Goal: Transaction & Acquisition: Purchase product/service

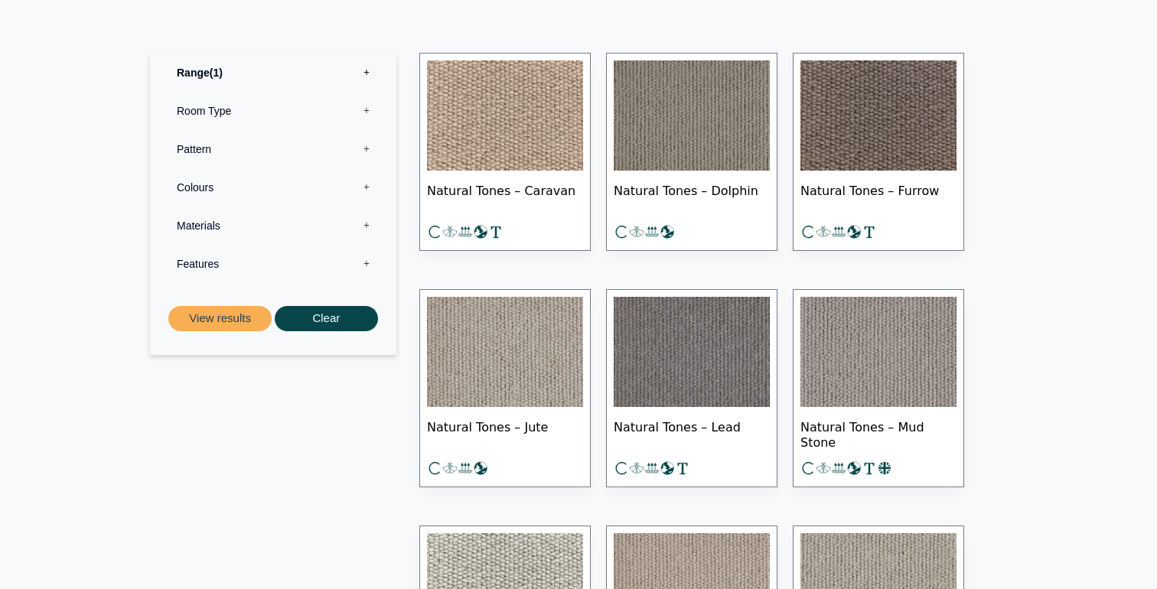
scroll to position [730, 0]
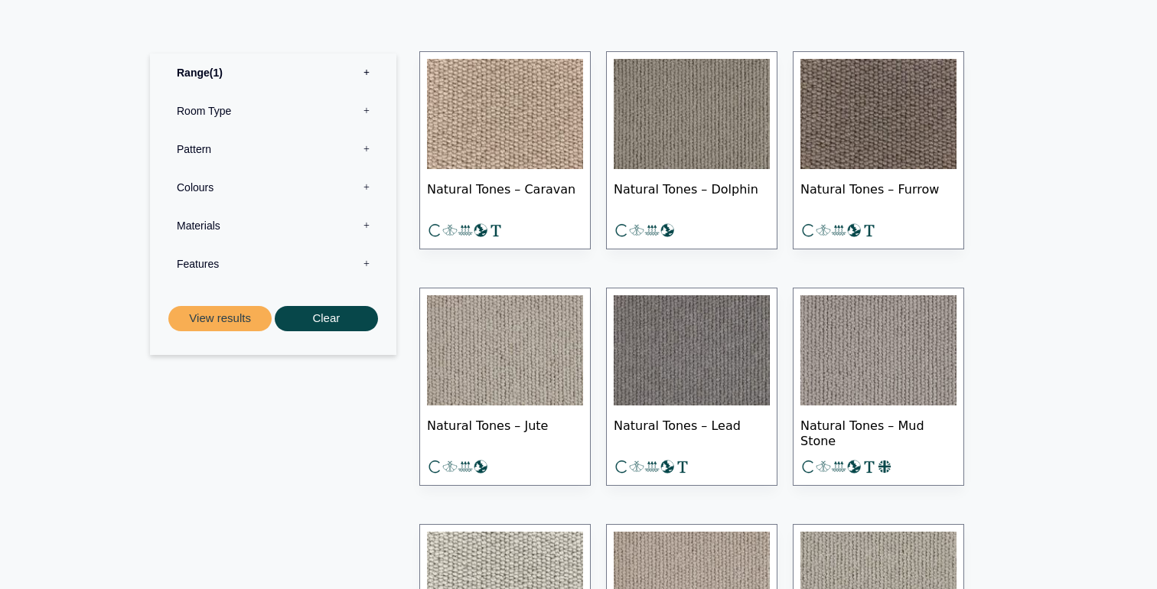
click at [516, 358] on img at bounding box center [505, 350] width 156 height 110
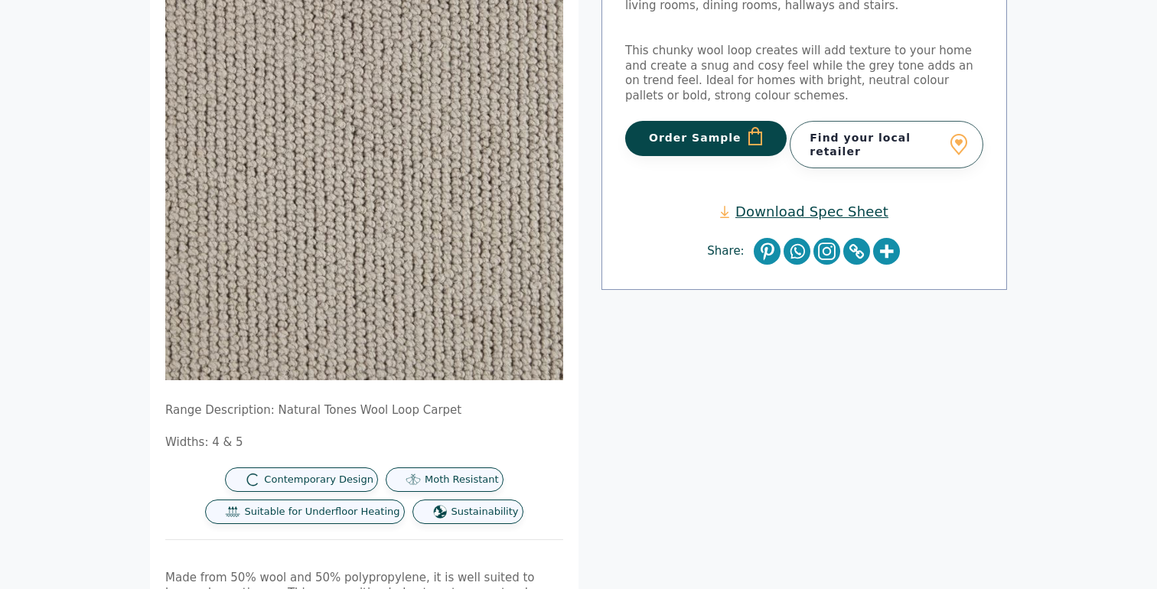
scroll to position [248, 0]
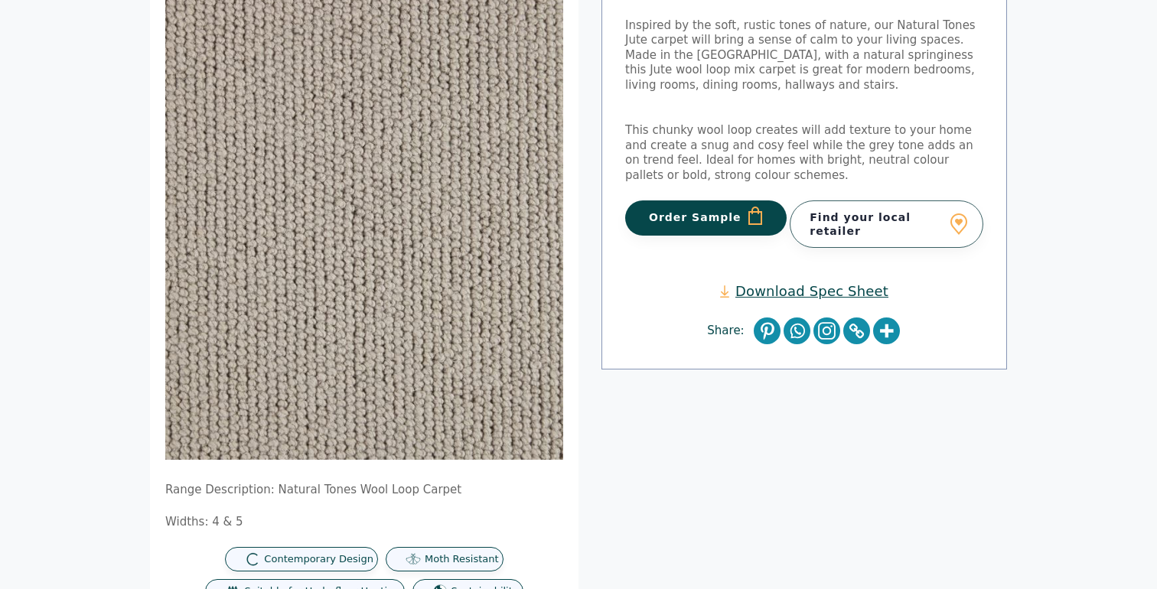
click at [693, 226] on button "Order Sample" at bounding box center [705, 217] width 161 height 35
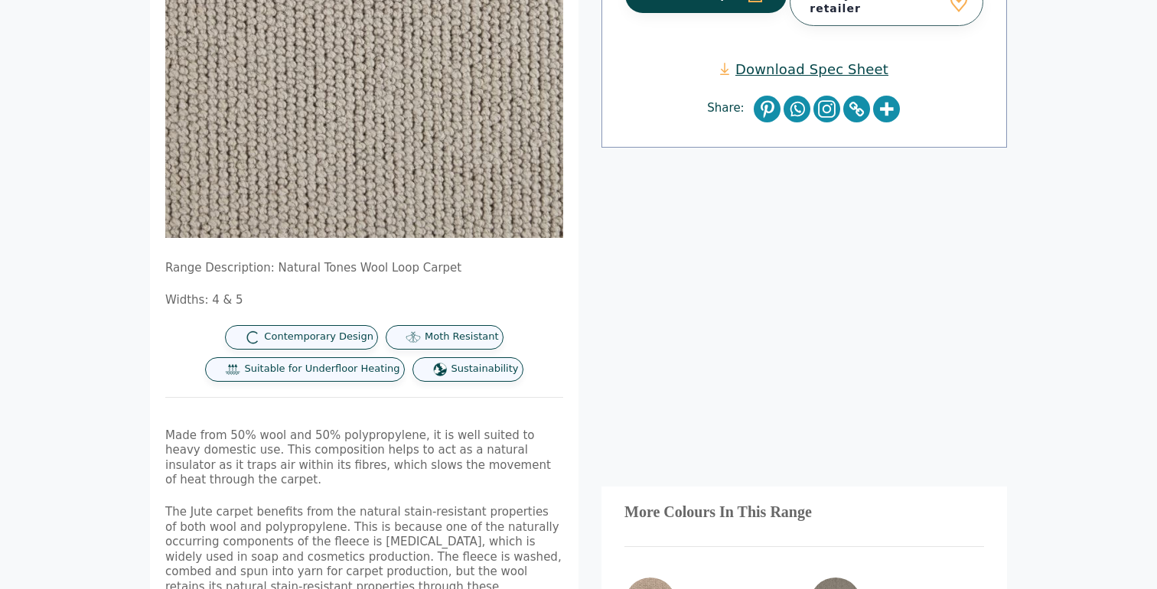
scroll to position [904, 0]
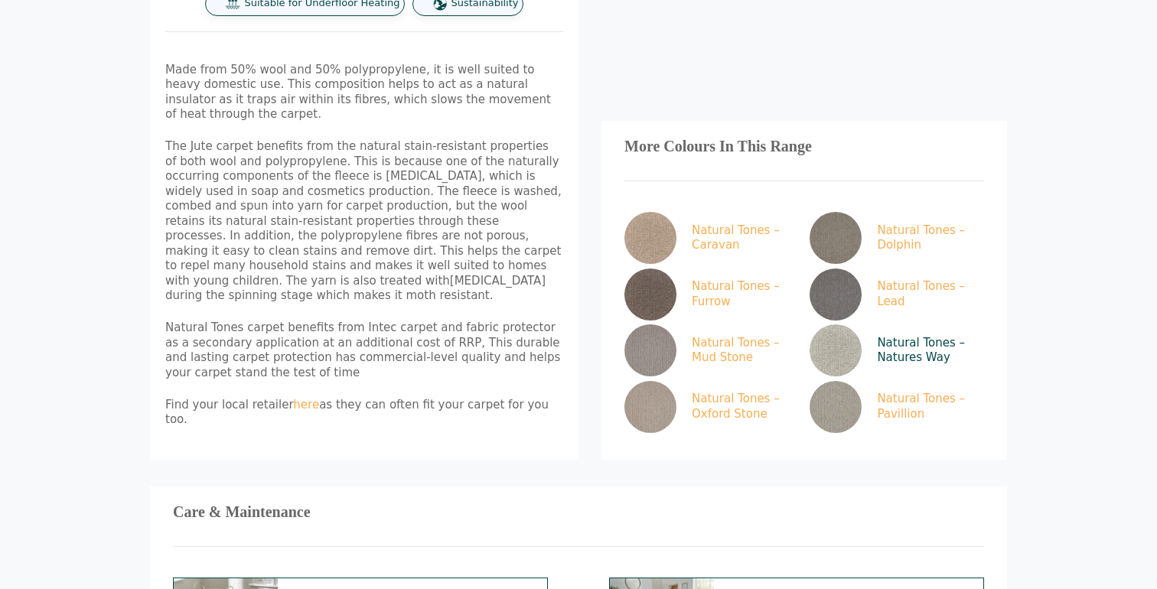
click at [833, 324] on img at bounding box center [836, 350] width 52 height 52
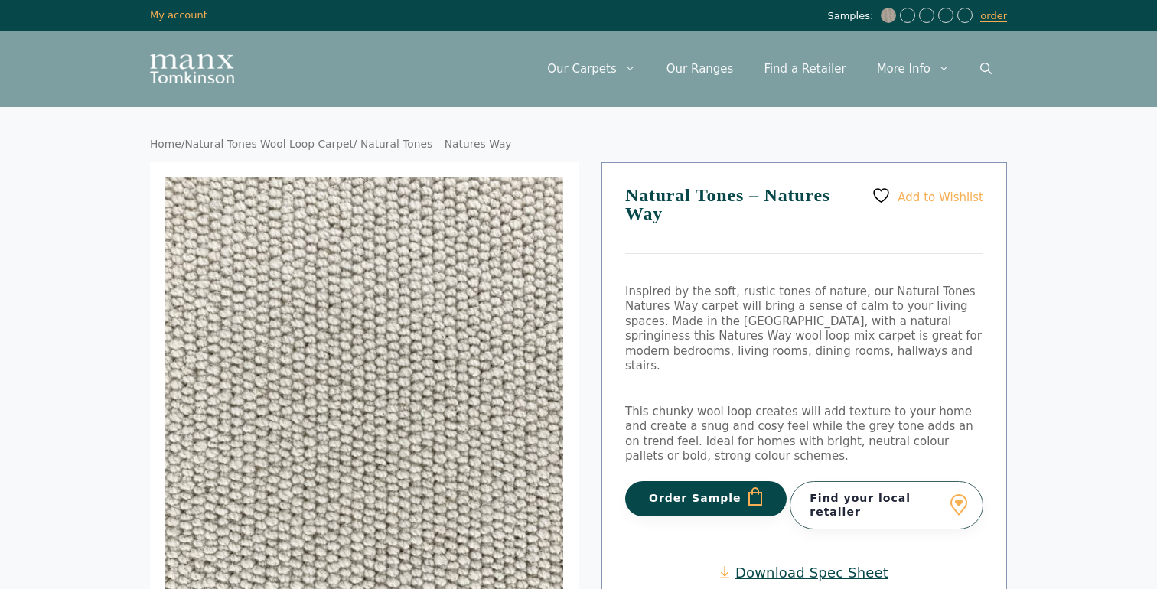
click at [697, 481] on button "Order Sample" at bounding box center [705, 498] width 161 height 35
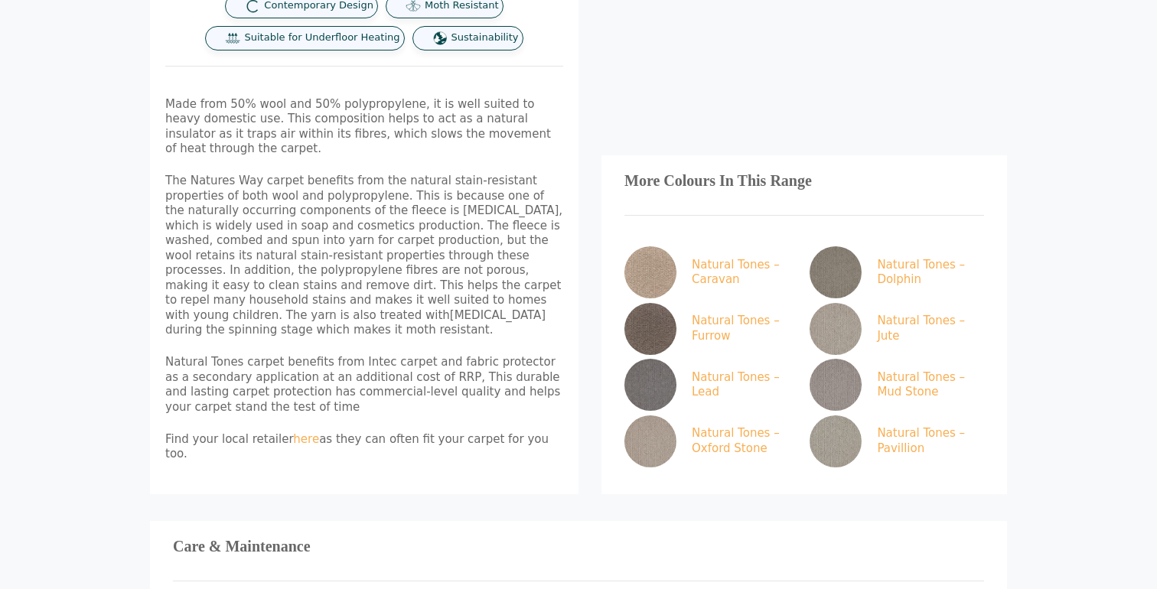
scroll to position [880, 0]
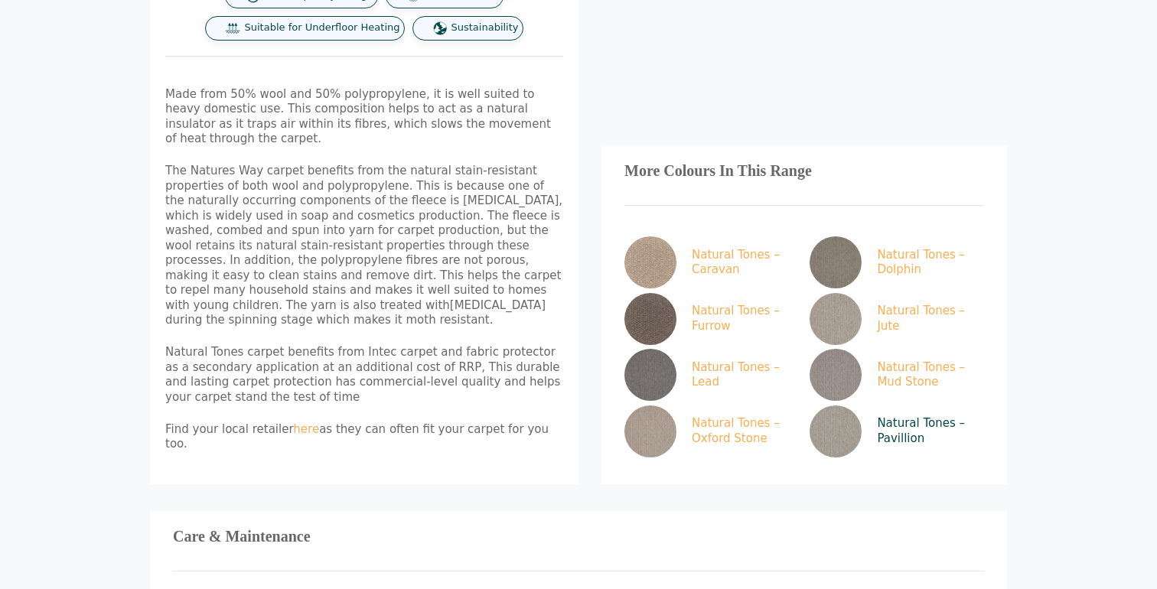
click at [834, 406] on img at bounding box center [836, 432] width 52 height 52
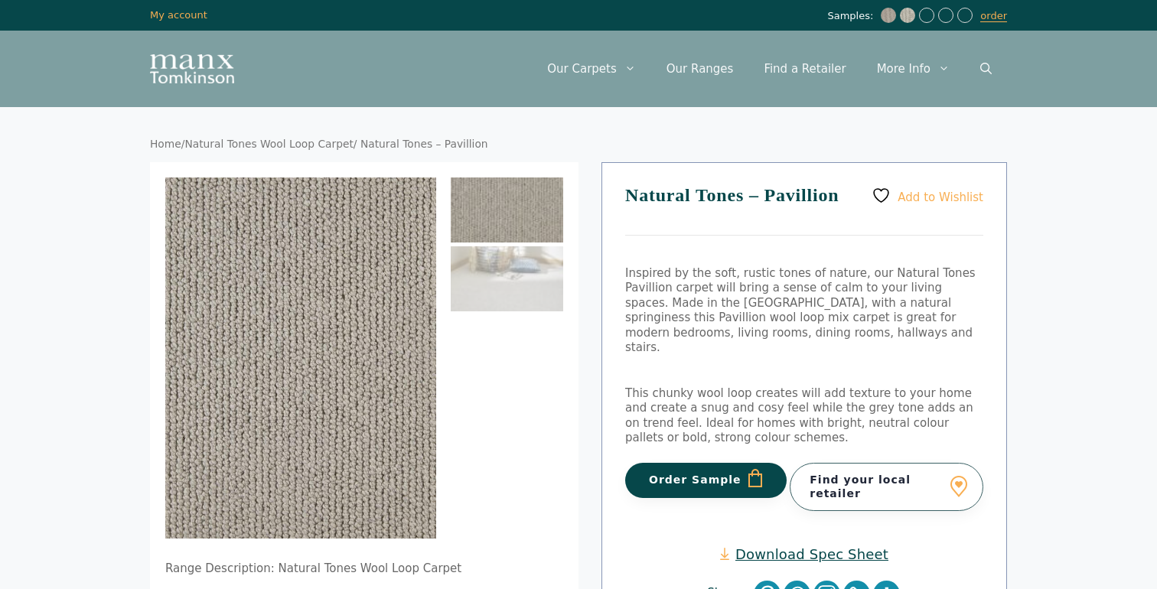
click at [670, 463] on button "Order Sample" at bounding box center [705, 480] width 161 height 35
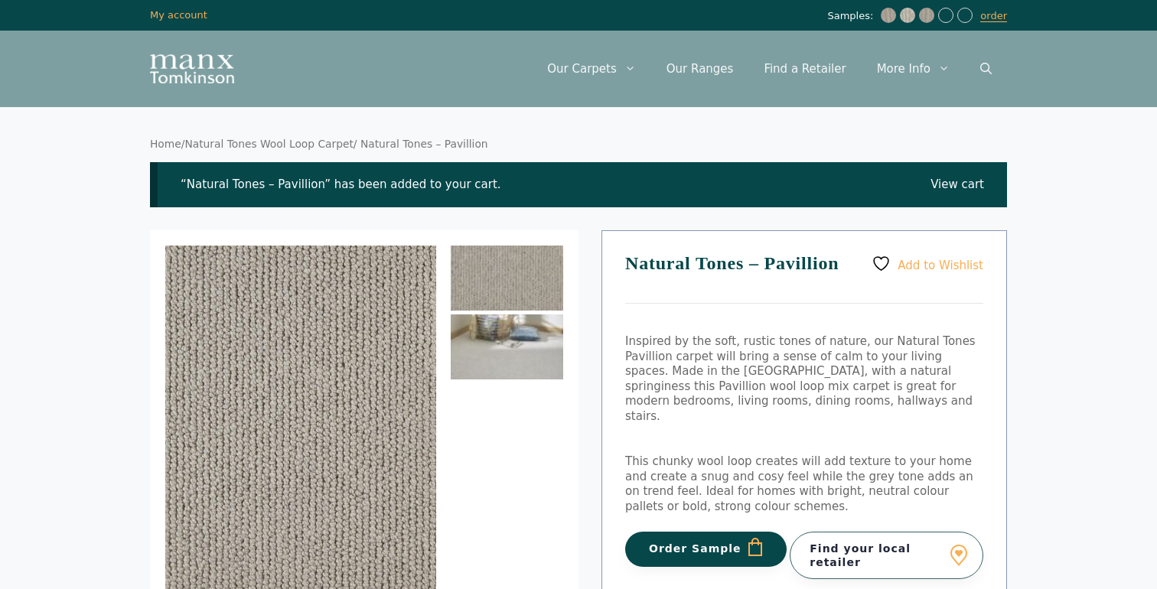
click at [504, 358] on img at bounding box center [507, 346] width 112 height 65
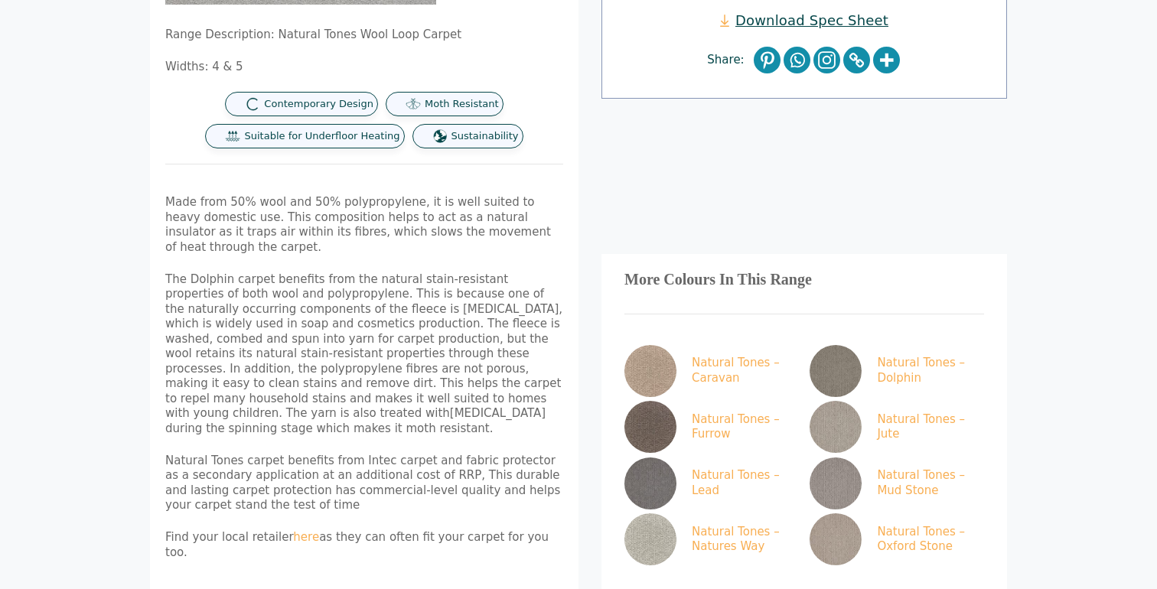
scroll to position [604, 0]
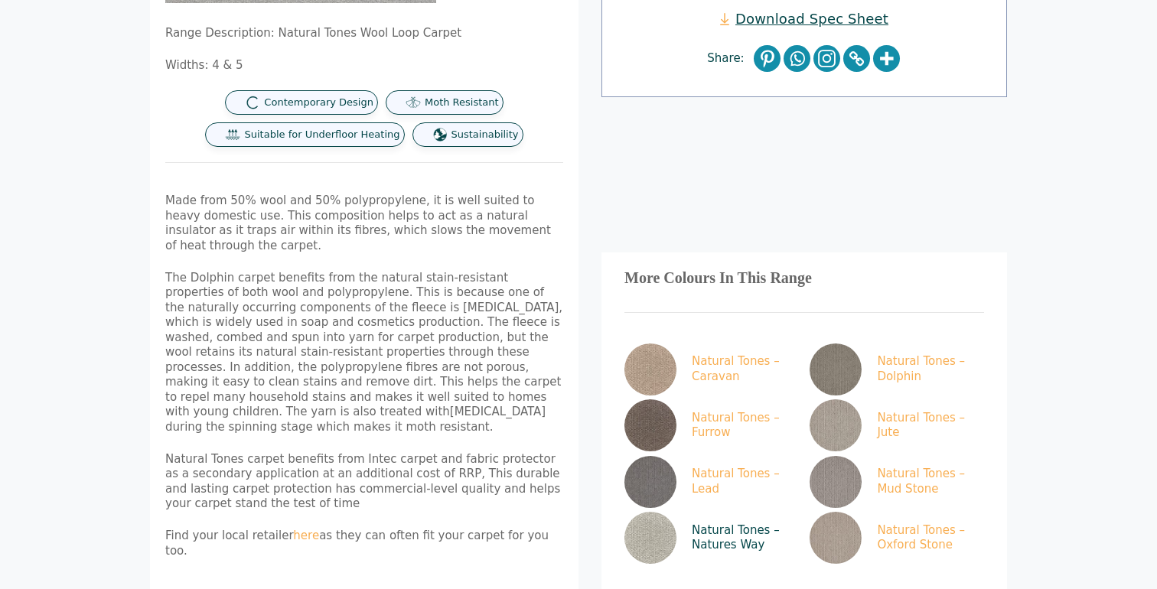
click at [708, 512] on link "Natural Tones – Natures Way" at bounding box center [708, 538] width 168 height 52
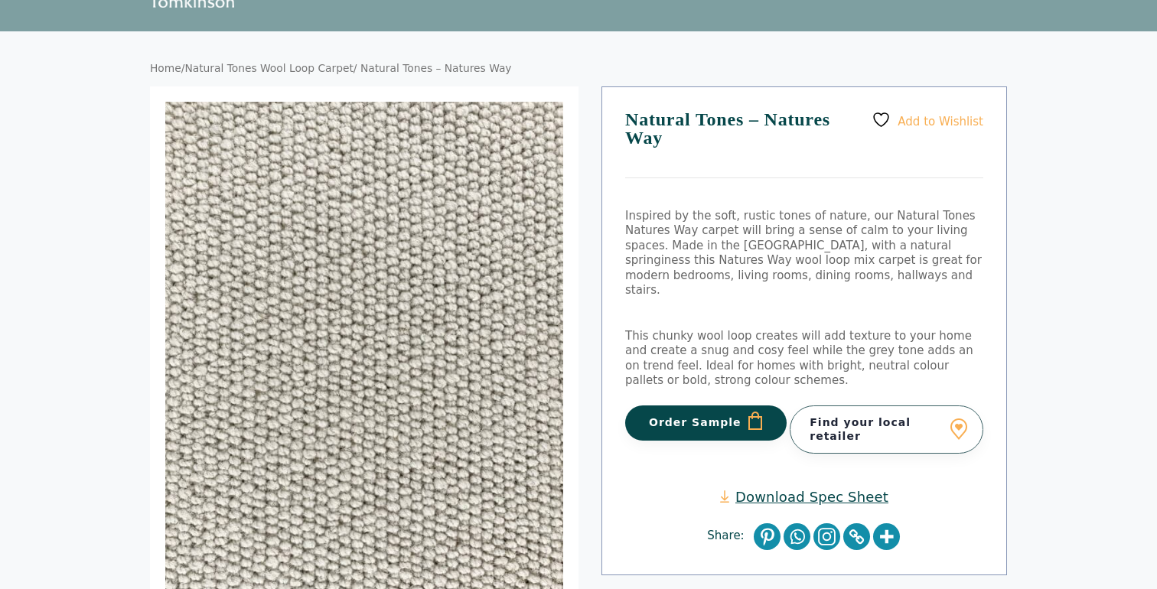
scroll to position [73, 0]
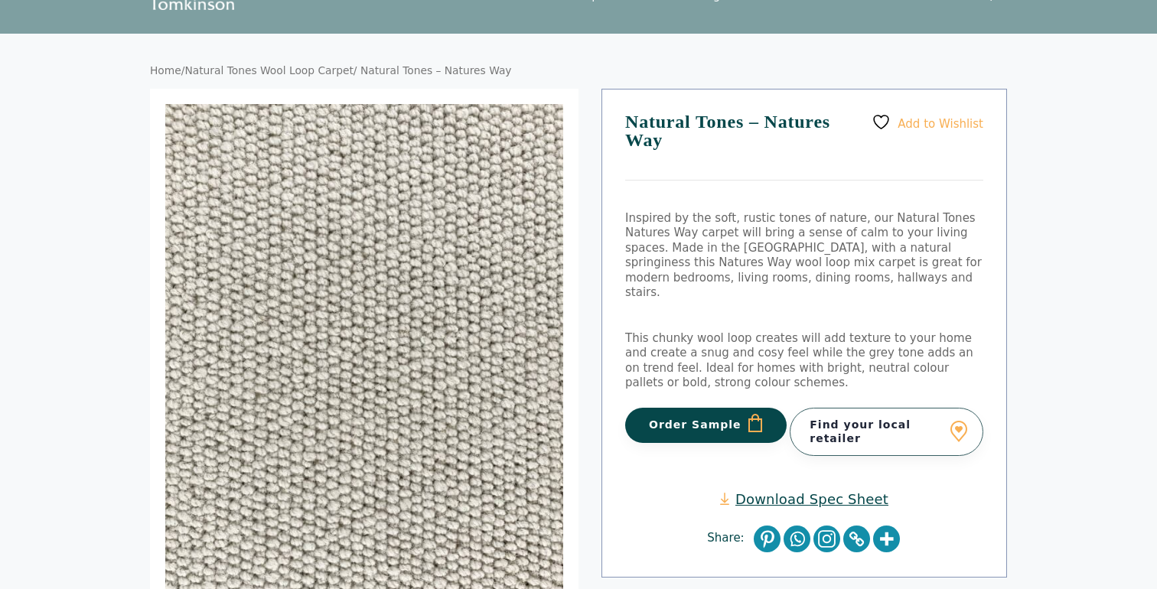
click at [672, 408] on button "Order Sample" at bounding box center [705, 425] width 161 height 35
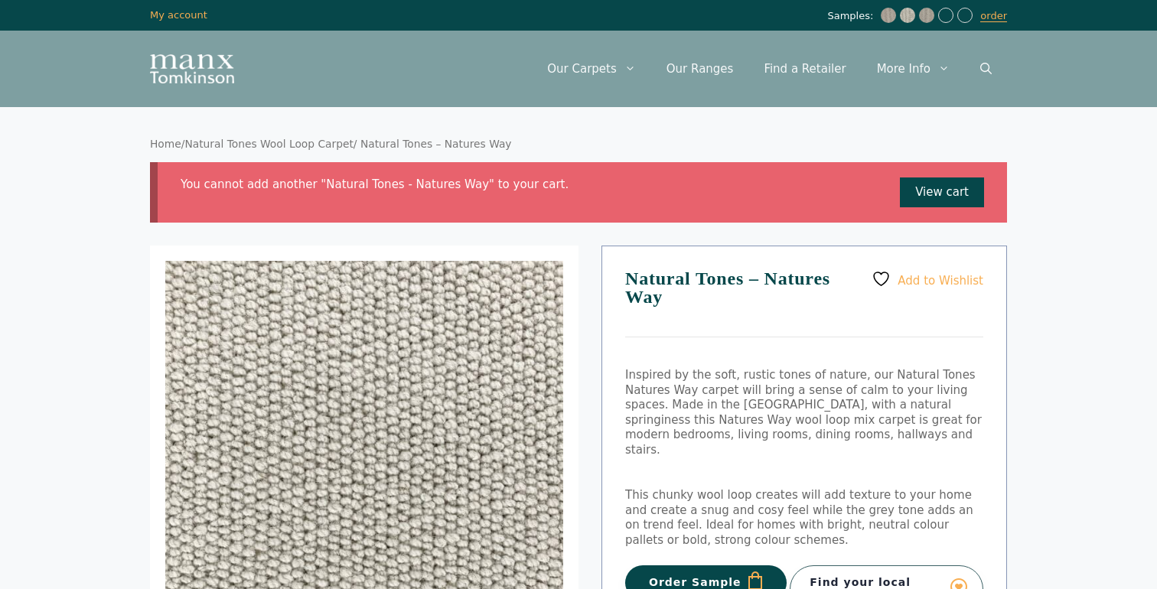
click at [893, 18] on img at bounding box center [888, 15] width 15 height 15
click at [908, 16] on img at bounding box center [907, 15] width 15 height 15
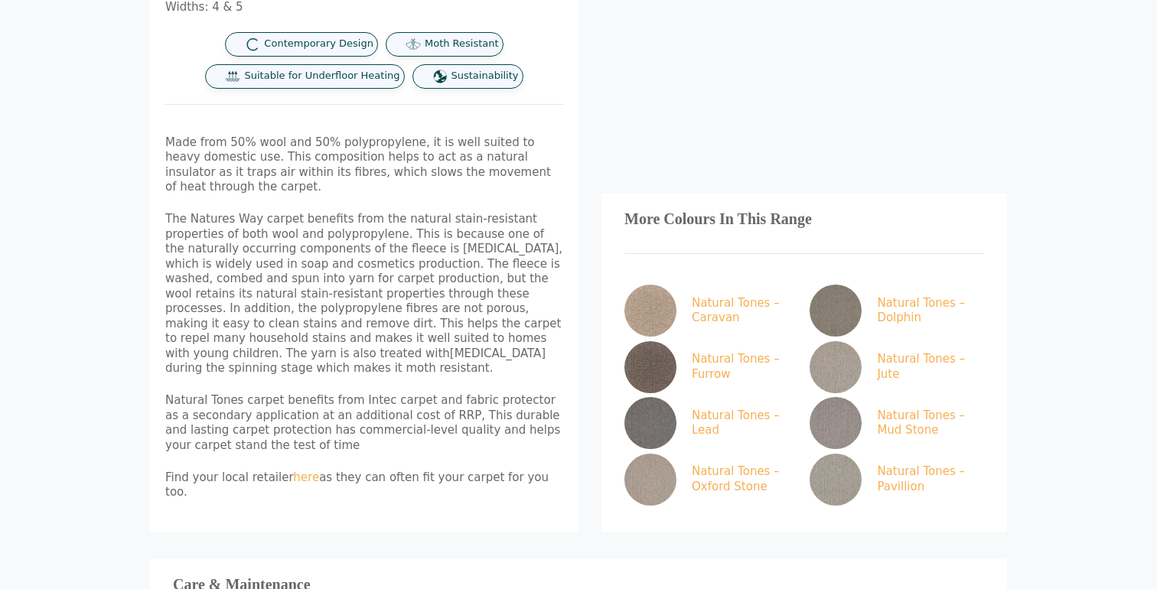
scroll to position [1038, 0]
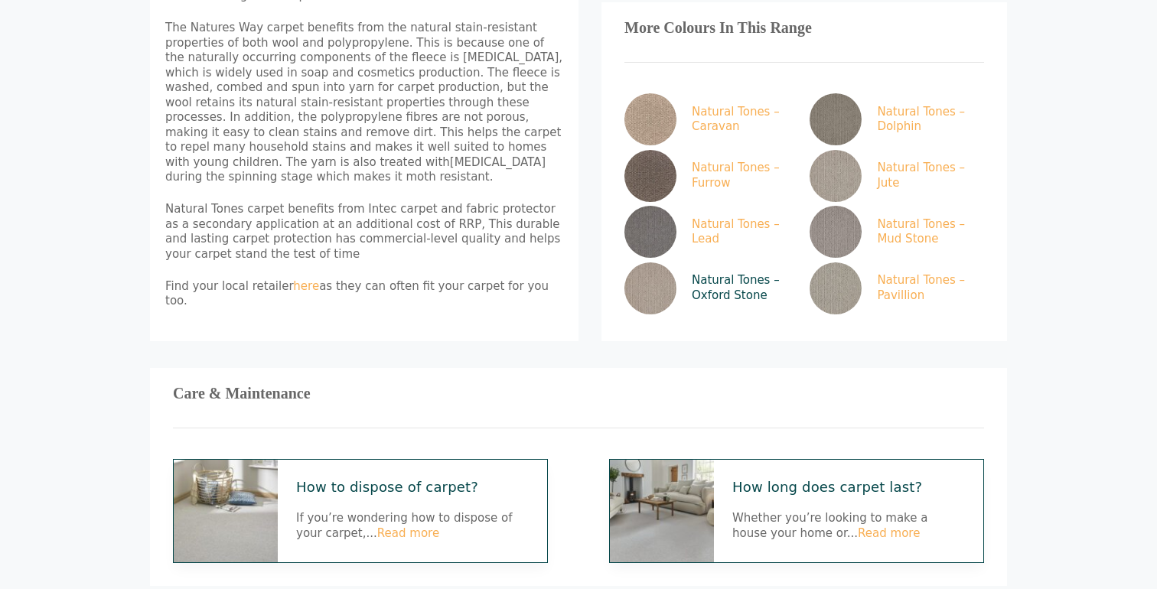
click at [707, 262] on link "Natural Tones – Oxford Stone" at bounding box center [708, 288] width 168 height 52
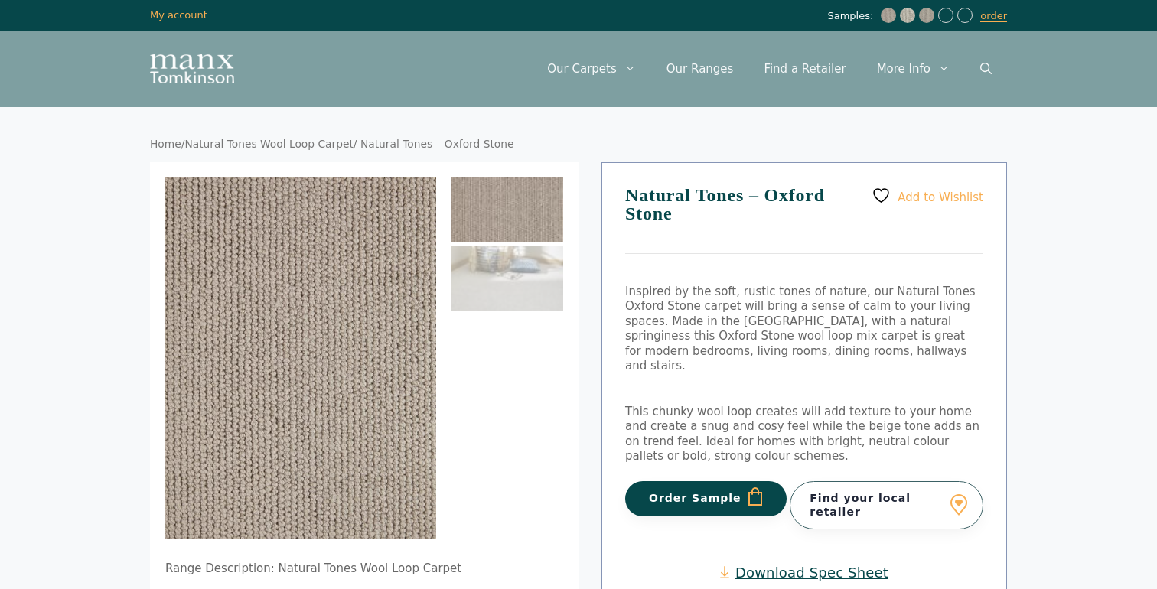
scroll to position [40, 0]
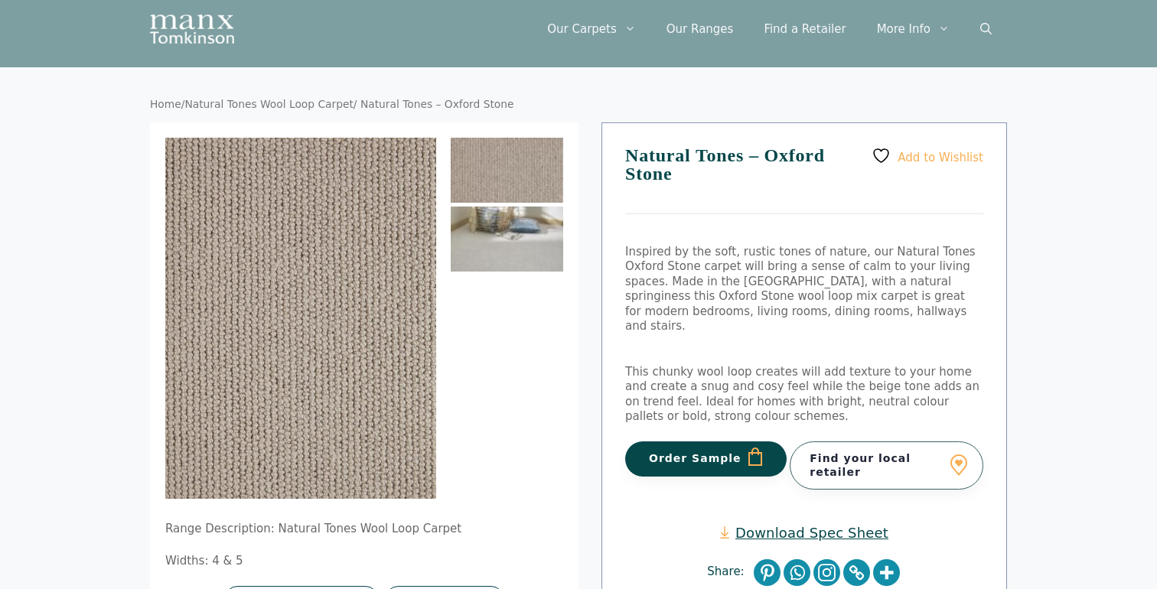
click at [519, 245] on img at bounding box center [507, 239] width 112 height 65
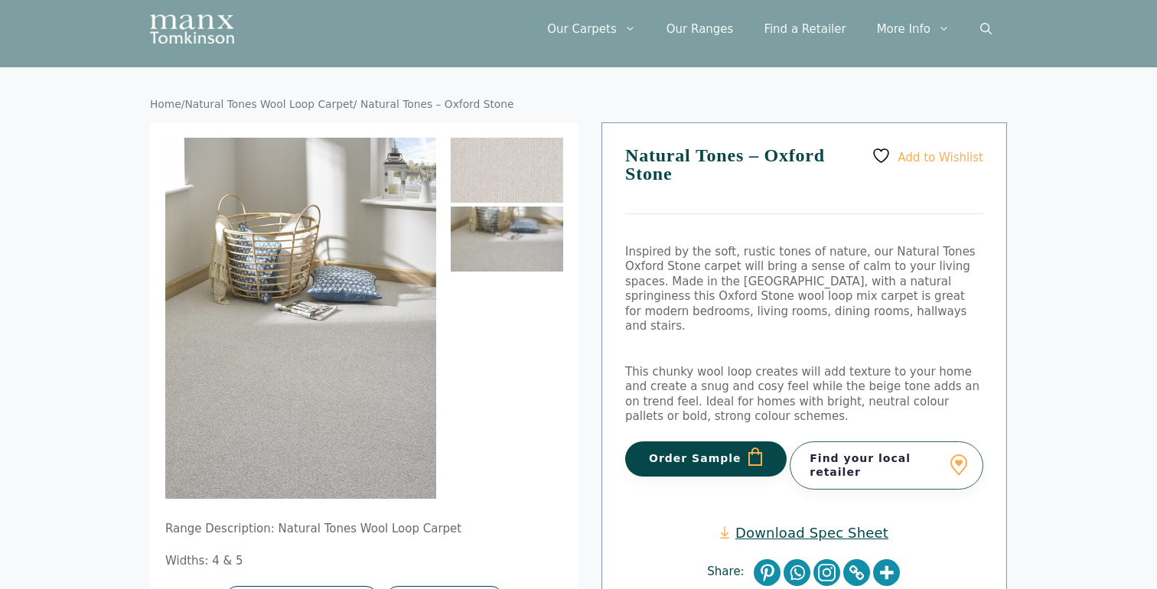
click at [663, 442] on button "Order Sample" at bounding box center [705, 459] width 161 height 35
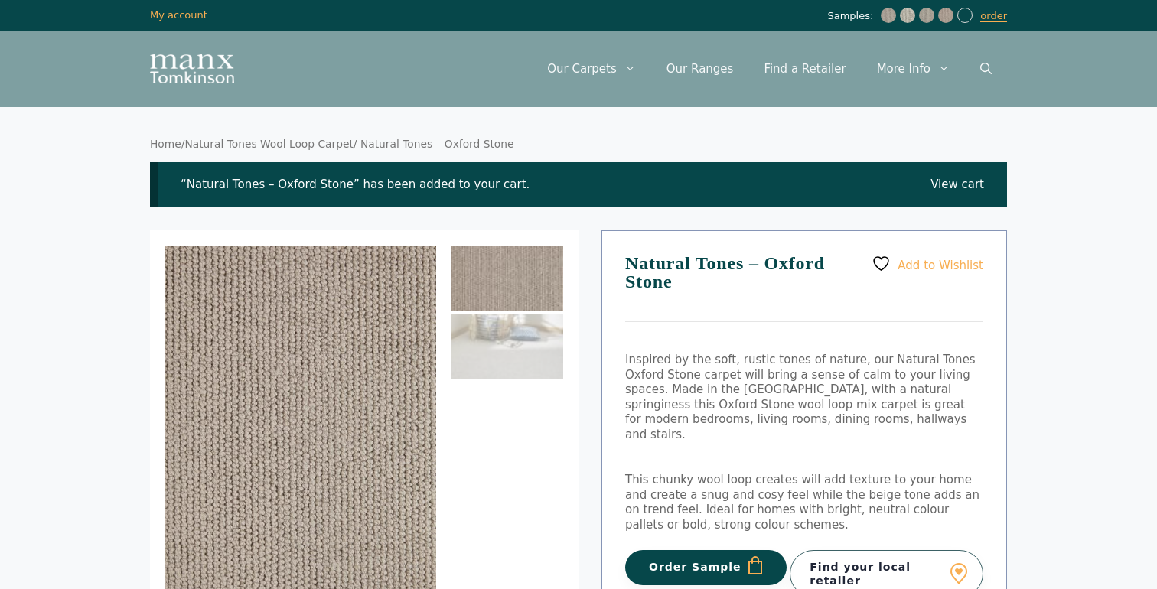
click at [294, 142] on link "Natural Tones Wool Loop Carpet" at bounding box center [268, 144] width 168 height 12
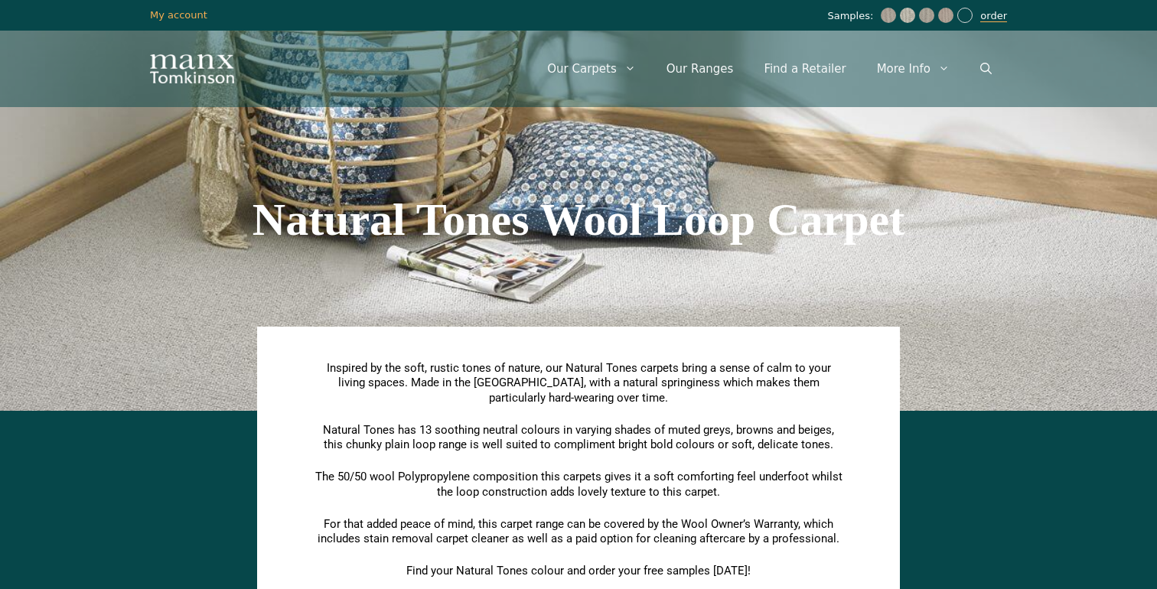
click at [990, 21] on link "order" at bounding box center [993, 16] width 27 height 12
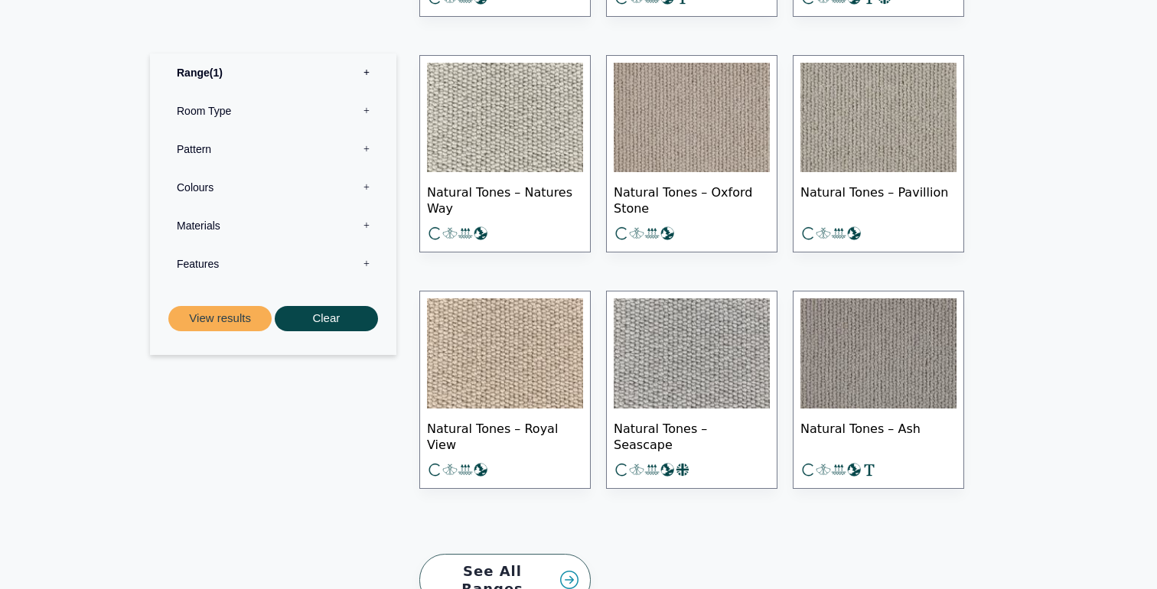
scroll to position [1204, 0]
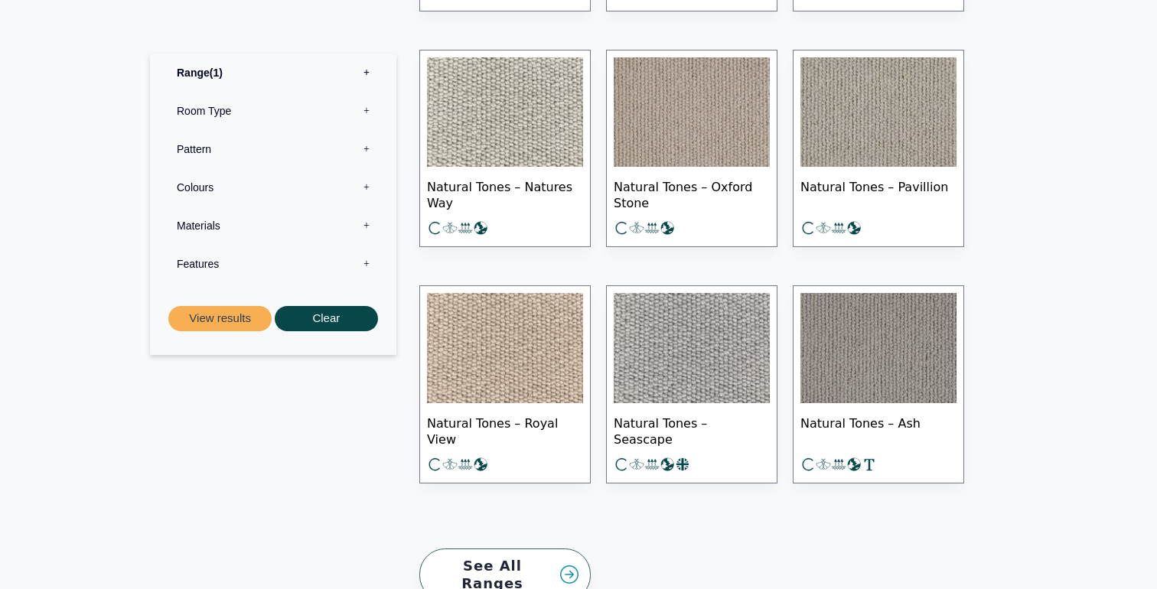
click at [666, 403] on span "Natural Tones – Seascape" at bounding box center [692, 430] width 156 height 54
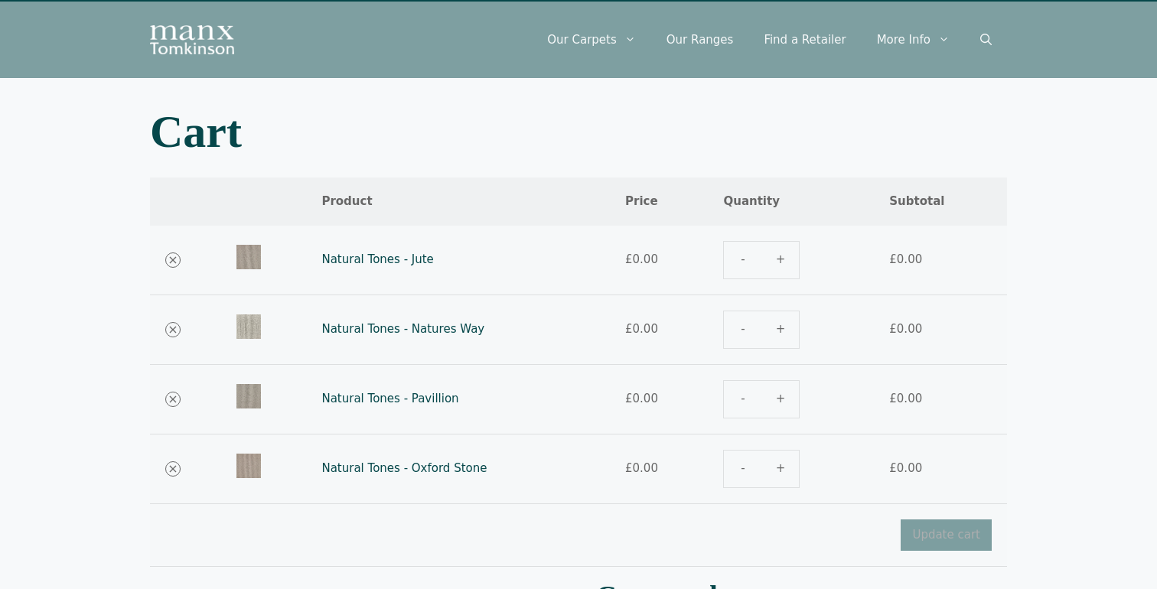
scroll to position [41, 0]
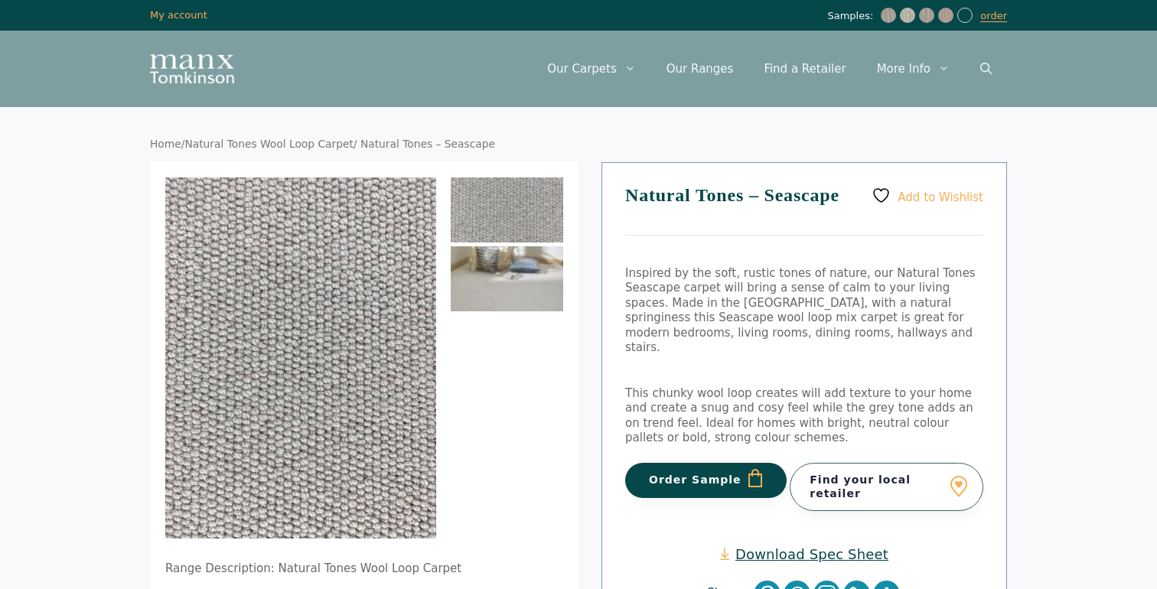
click at [521, 285] on img at bounding box center [507, 278] width 112 height 65
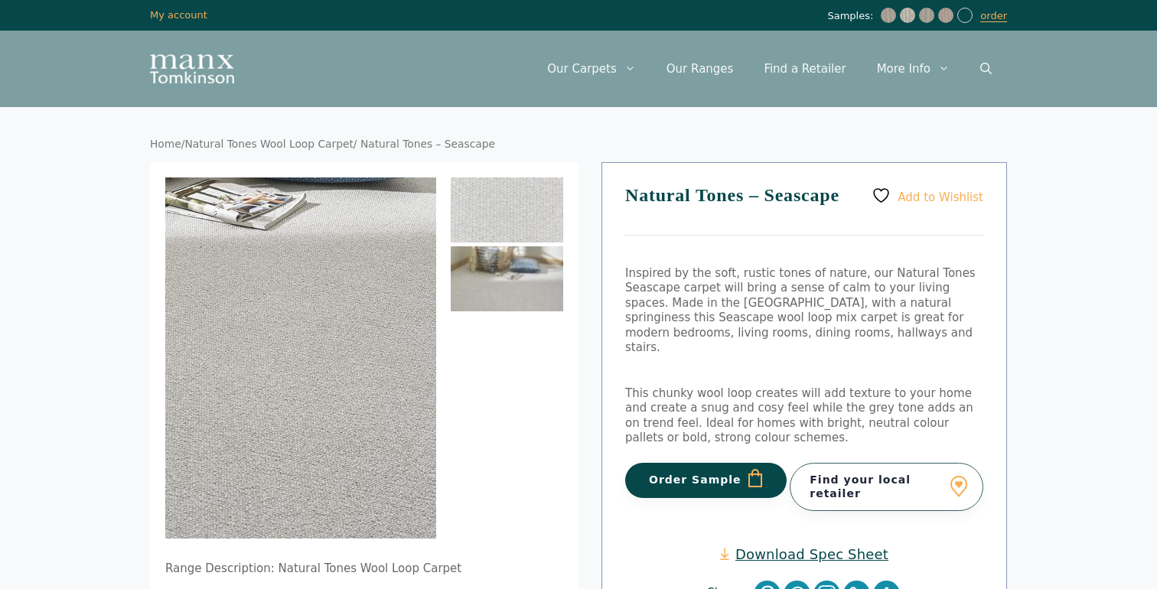
click at [358, 445] on img at bounding box center [213, 224] width 685 height 913
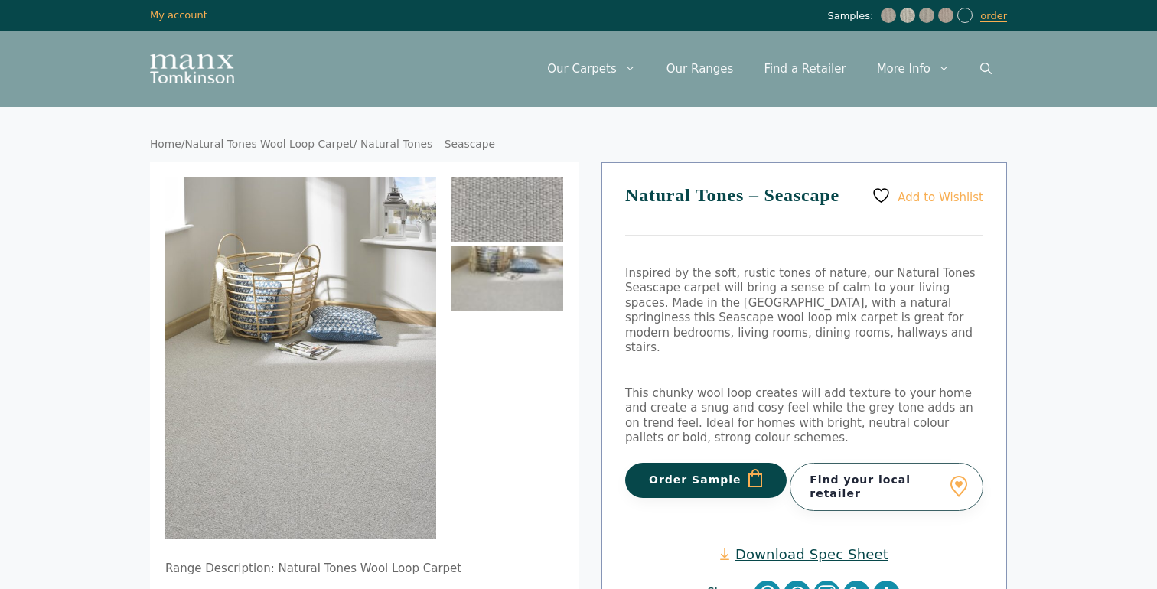
click at [484, 213] on img at bounding box center [507, 210] width 112 height 65
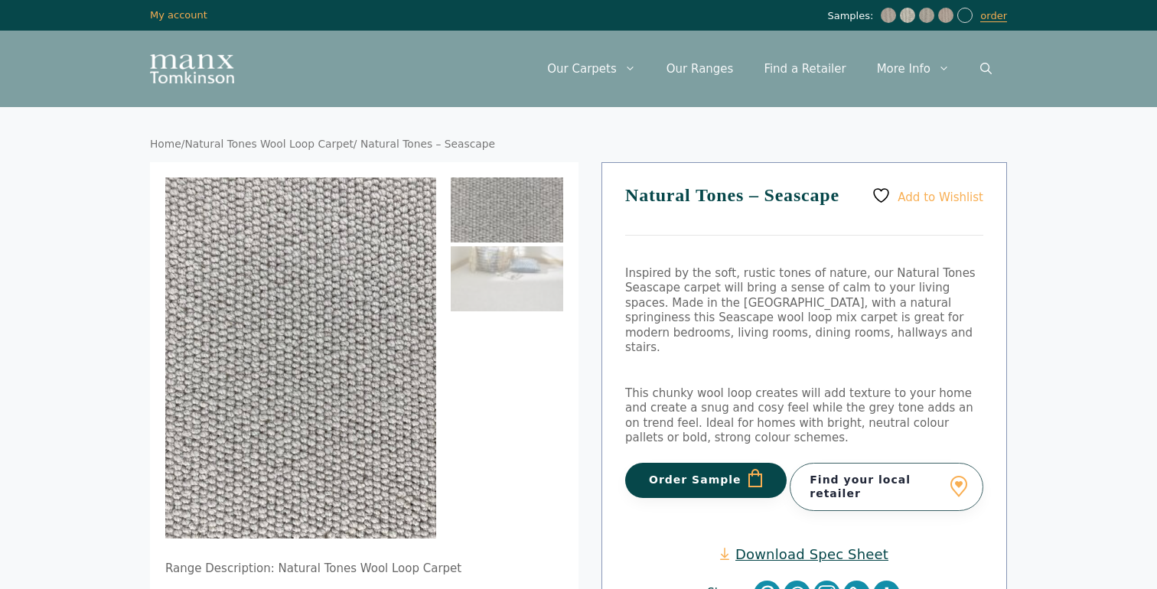
click at [686, 468] on button "Order Sample" at bounding box center [705, 480] width 161 height 35
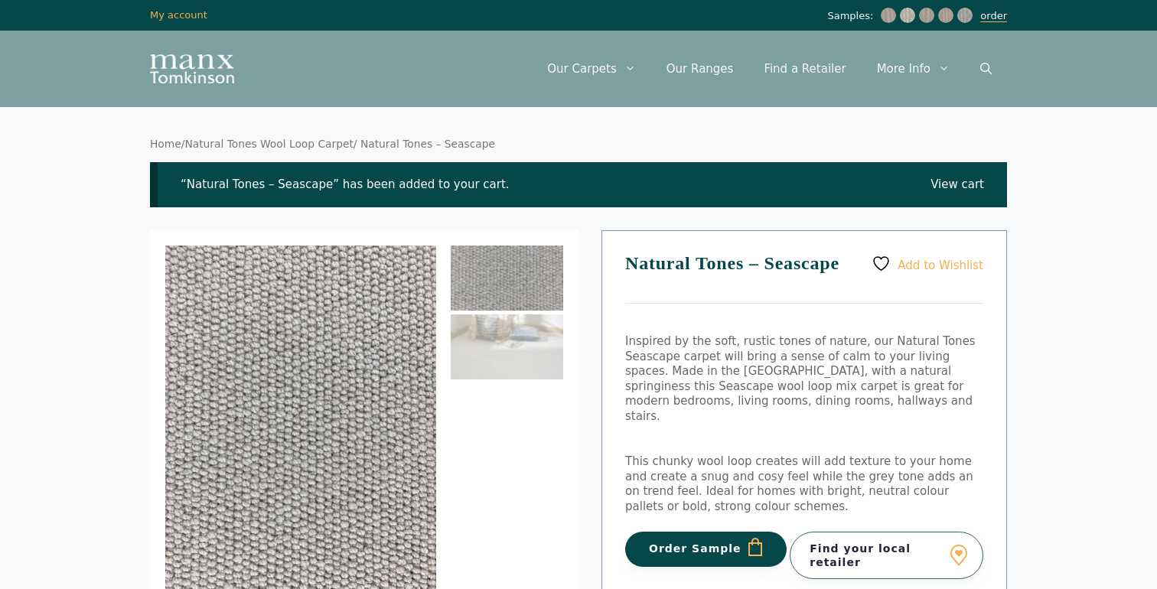
click at [987, 16] on link "order" at bounding box center [993, 16] width 27 height 12
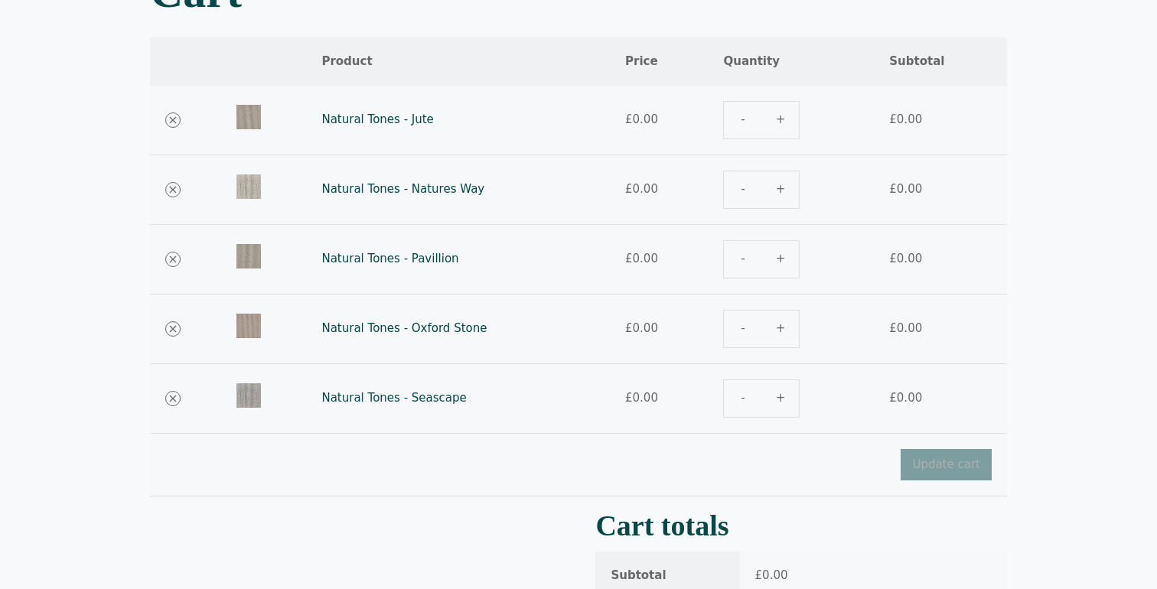
scroll to position [187, 0]
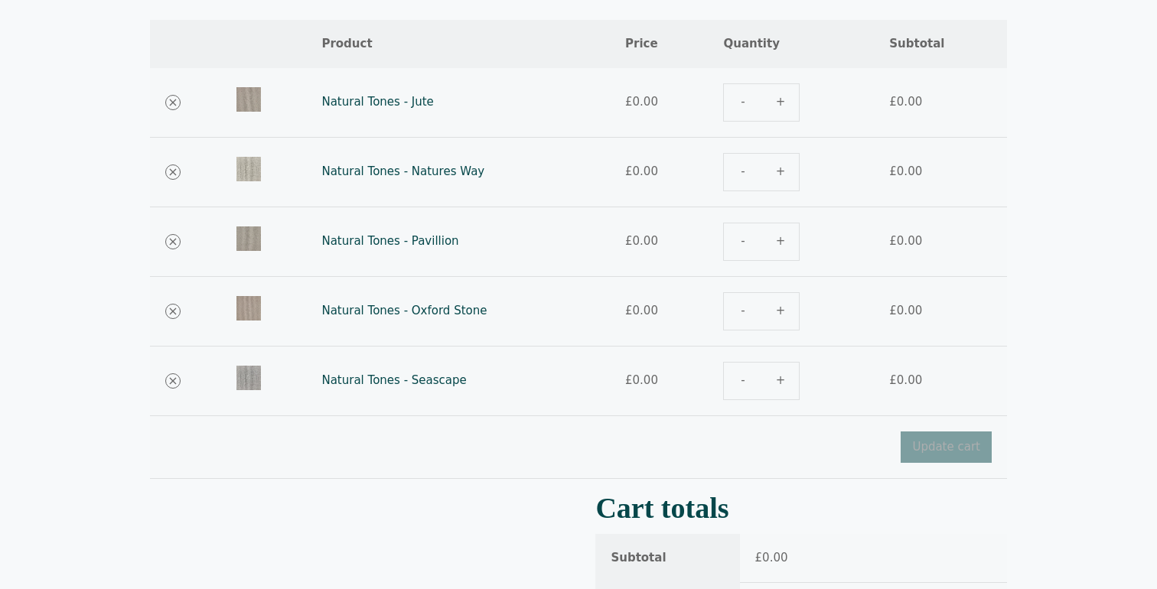
click at [778, 97] on div "Natural Tones - Jute quantity" at bounding box center [790, 102] width 135 height 38
click at [778, 104] on div "Natural Tones - Jute quantity" at bounding box center [790, 102] width 135 height 38
click at [777, 182] on div "Natural Tones - Natures Way quantity" at bounding box center [790, 172] width 135 height 38
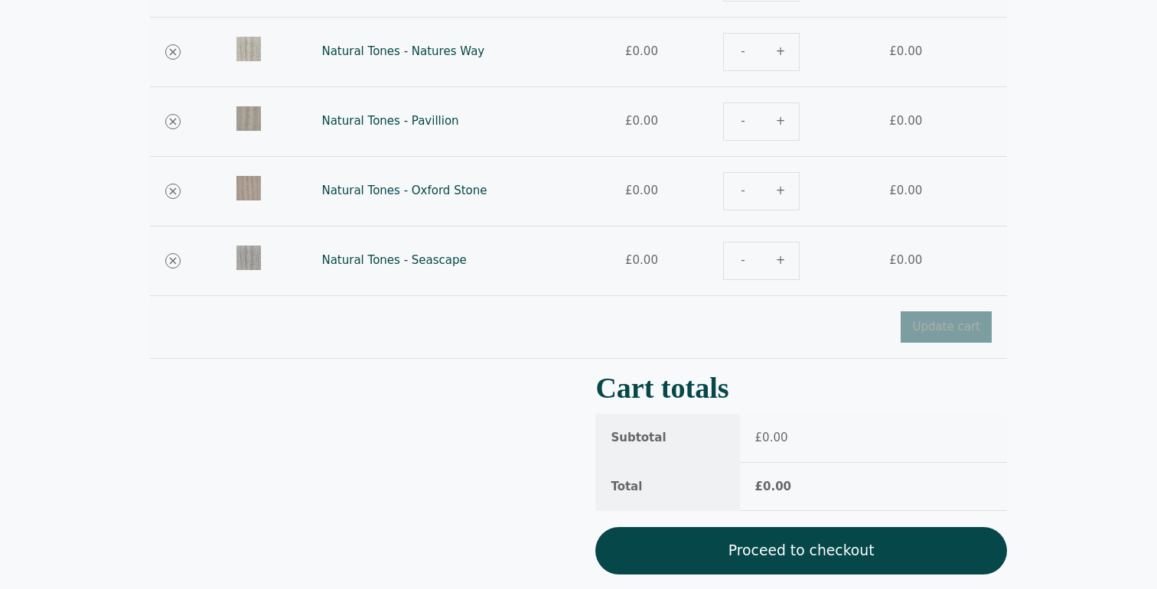
scroll to position [350, 0]
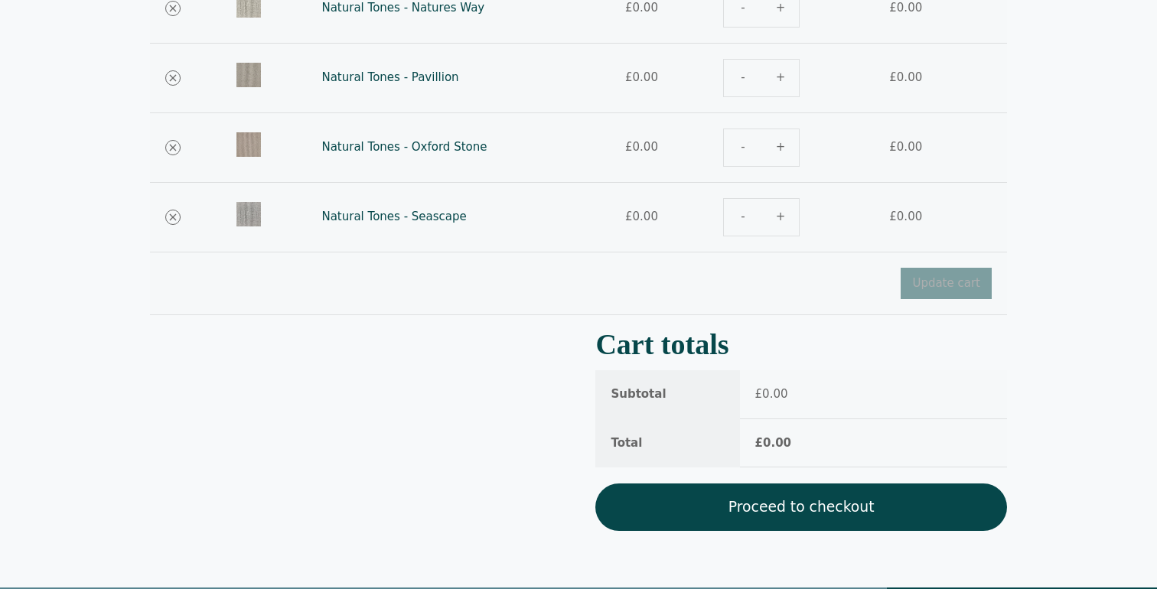
click at [768, 508] on link "Proceed to checkout" at bounding box center [801, 507] width 412 height 47
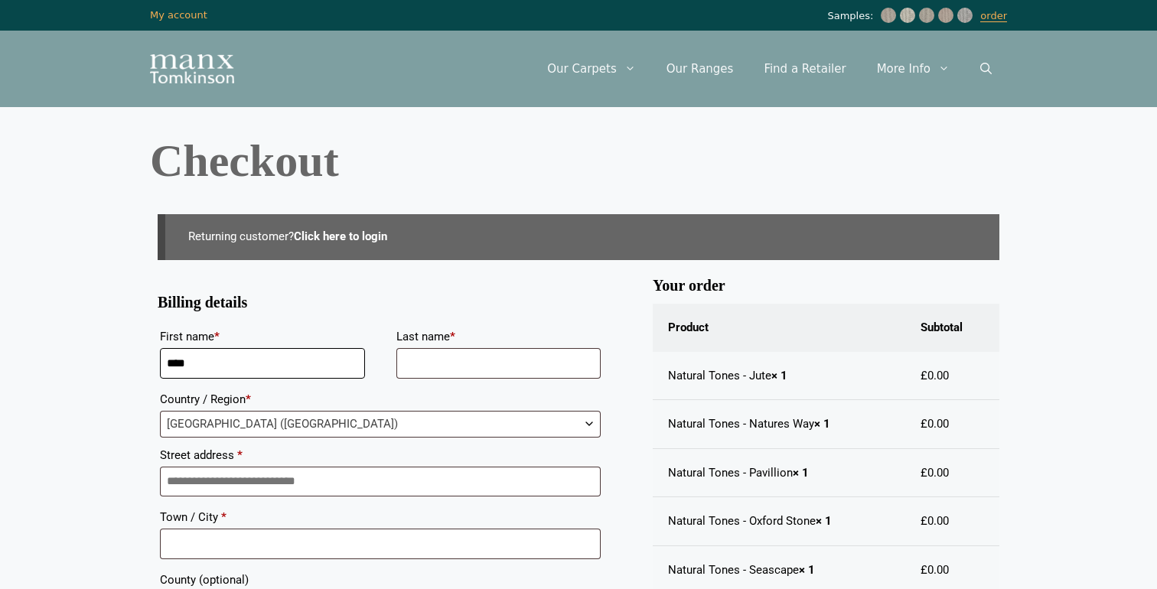
type input "****"
type input "******"
type input "**********"
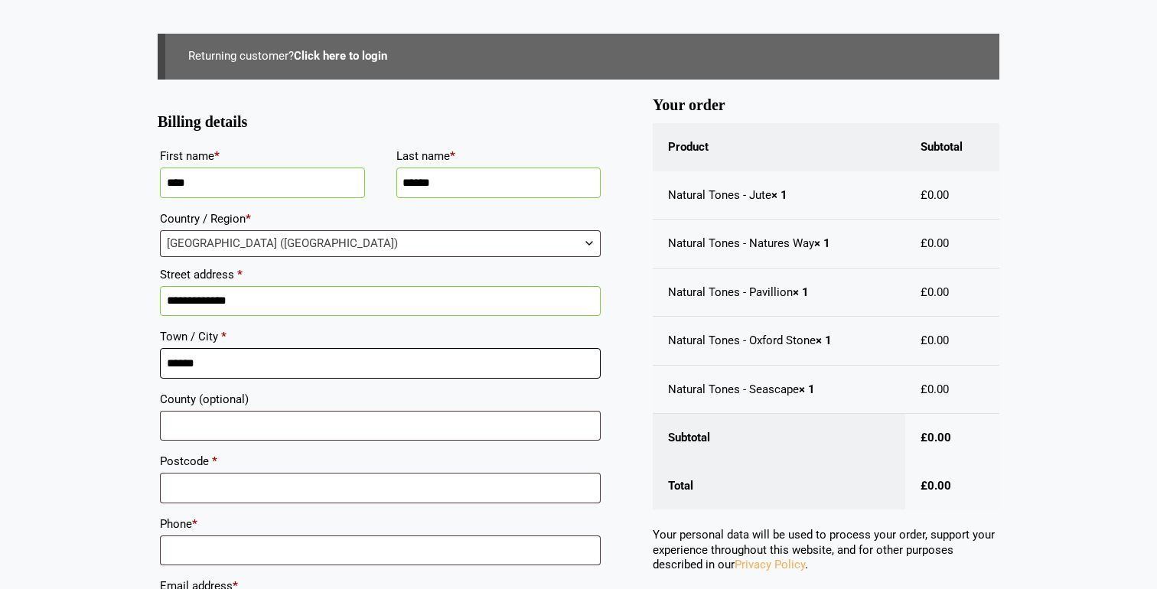
scroll to position [192, 0]
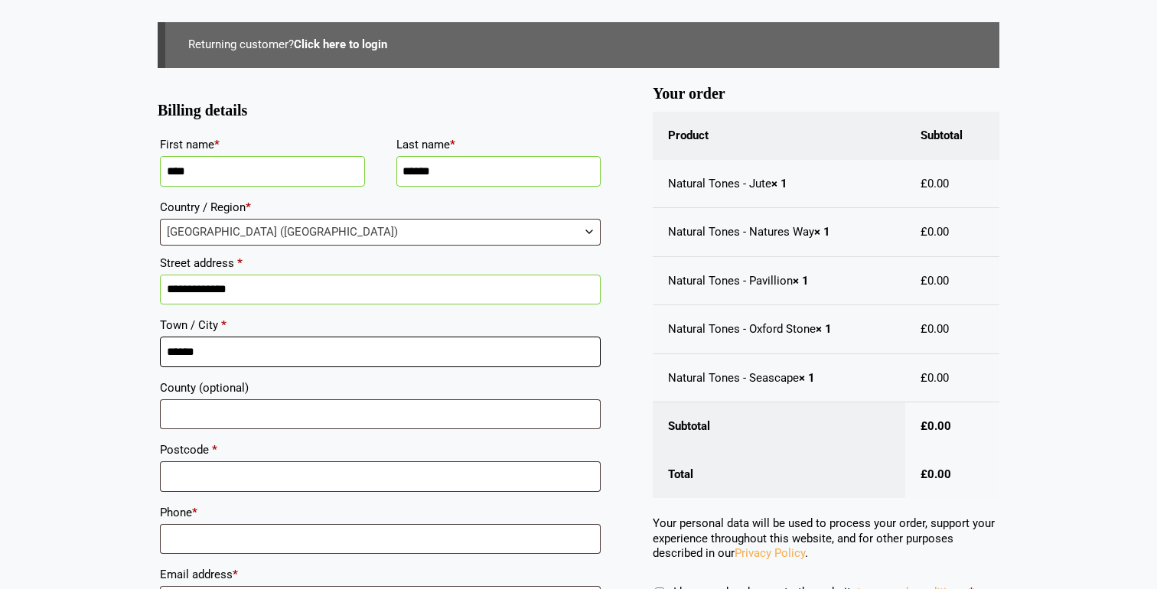
type input "******"
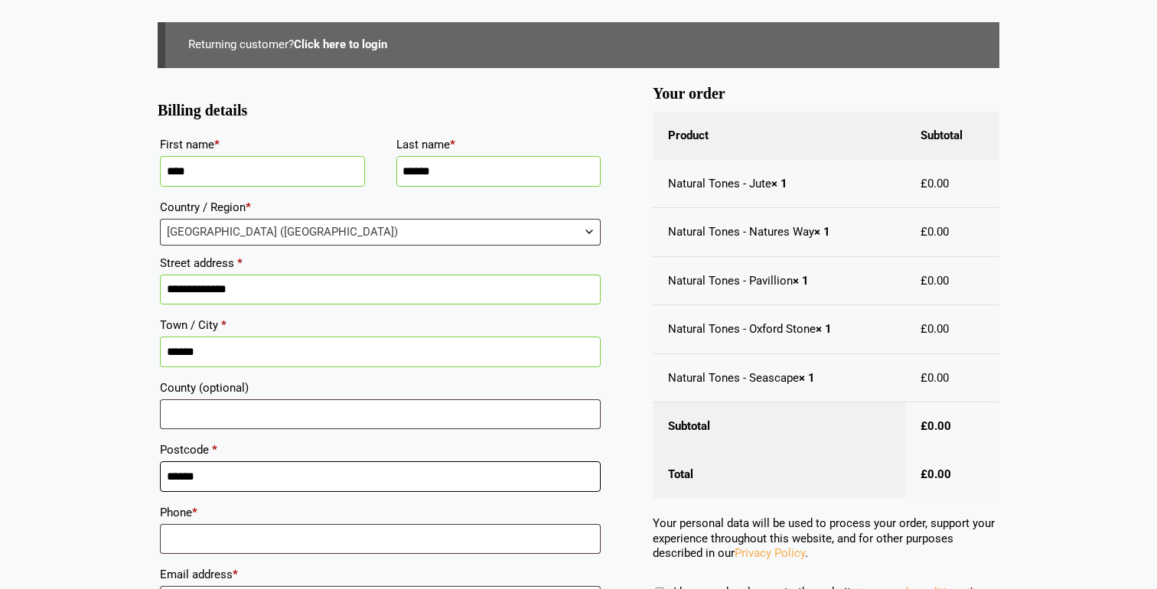
type input "******"
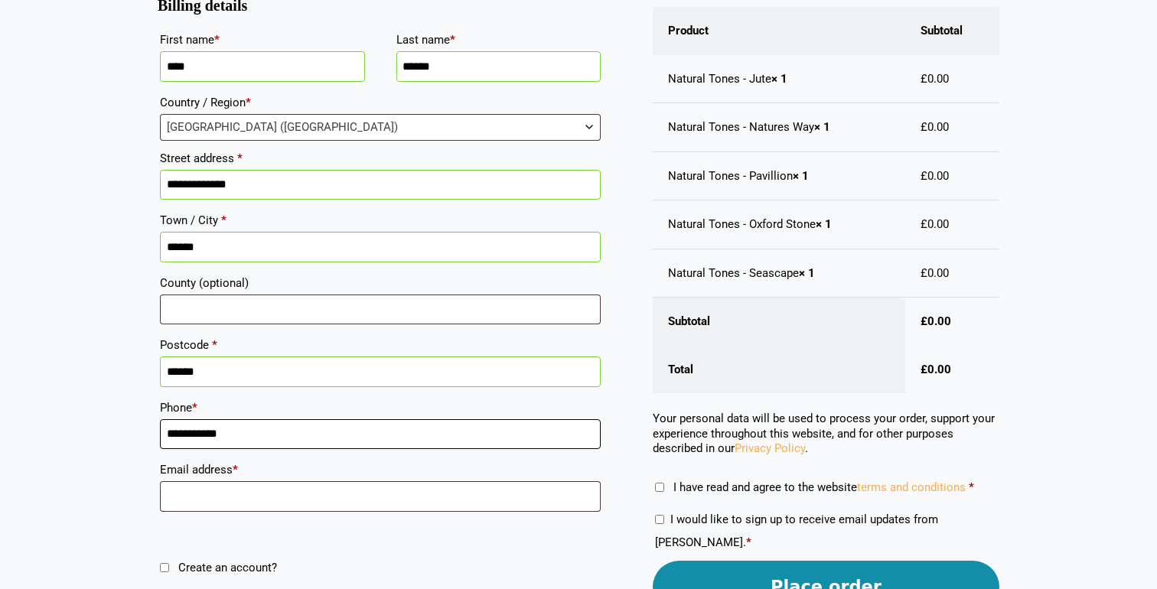
scroll to position [278, 0]
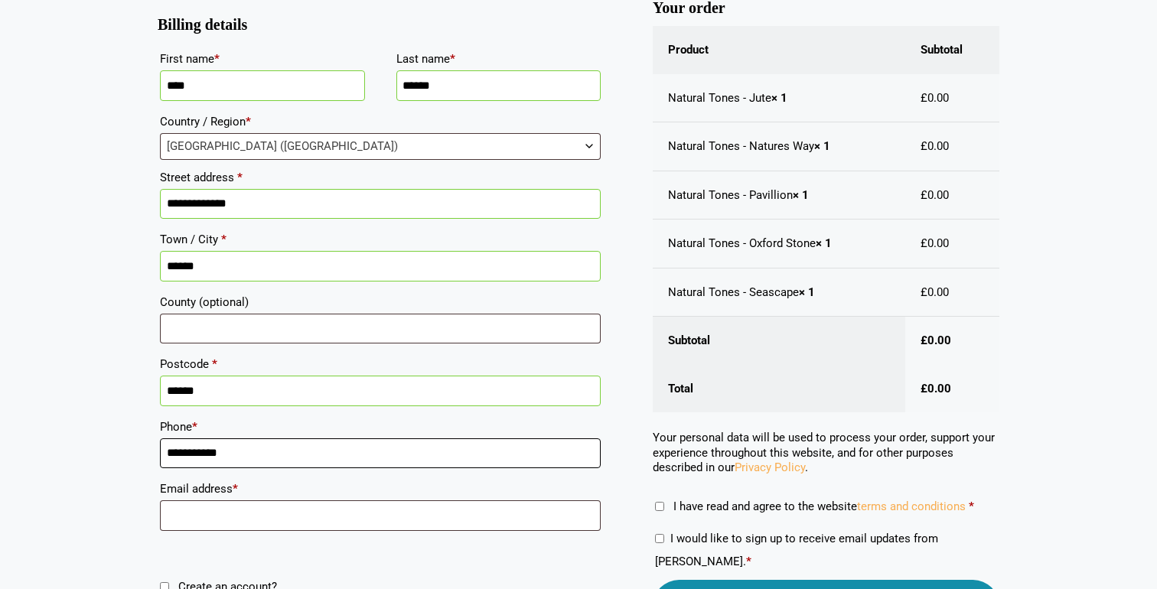
type input "**********"
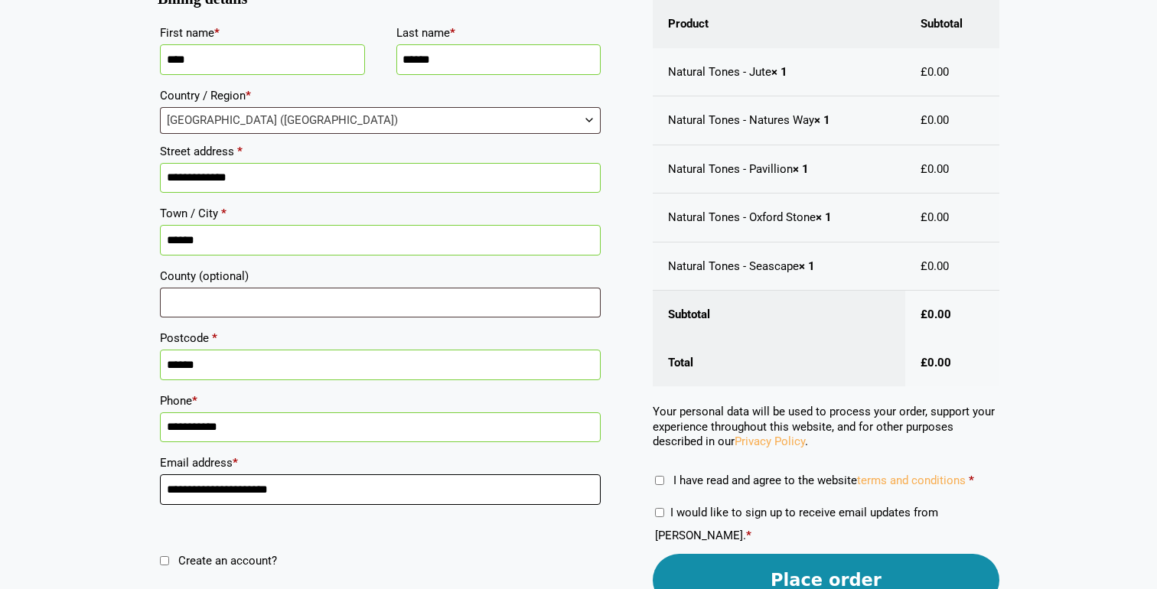
scroll to position [317, 0]
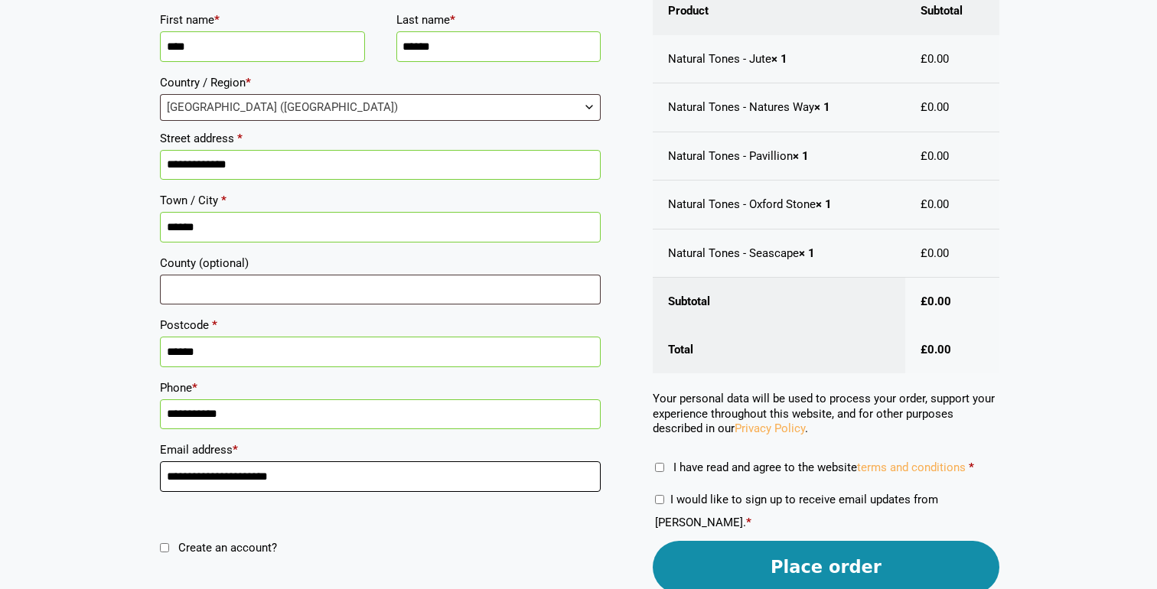
type input "**********"
click at [791, 559] on button "Place order" at bounding box center [826, 567] width 347 height 53
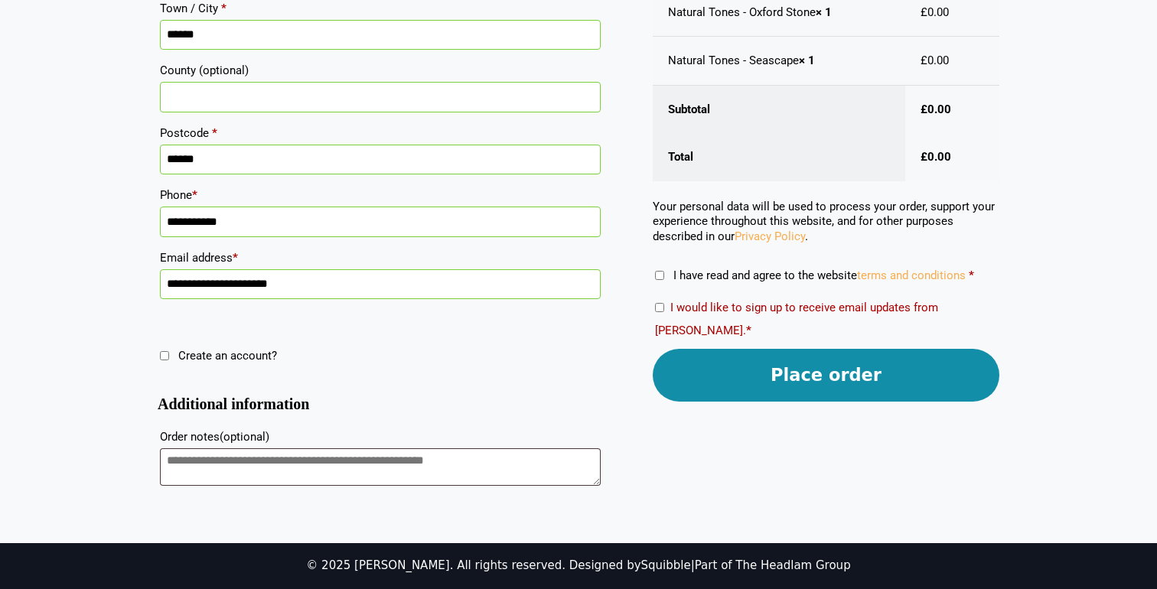
scroll to position [578, 0]
click at [722, 376] on button "Place order" at bounding box center [826, 375] width 347 height 53
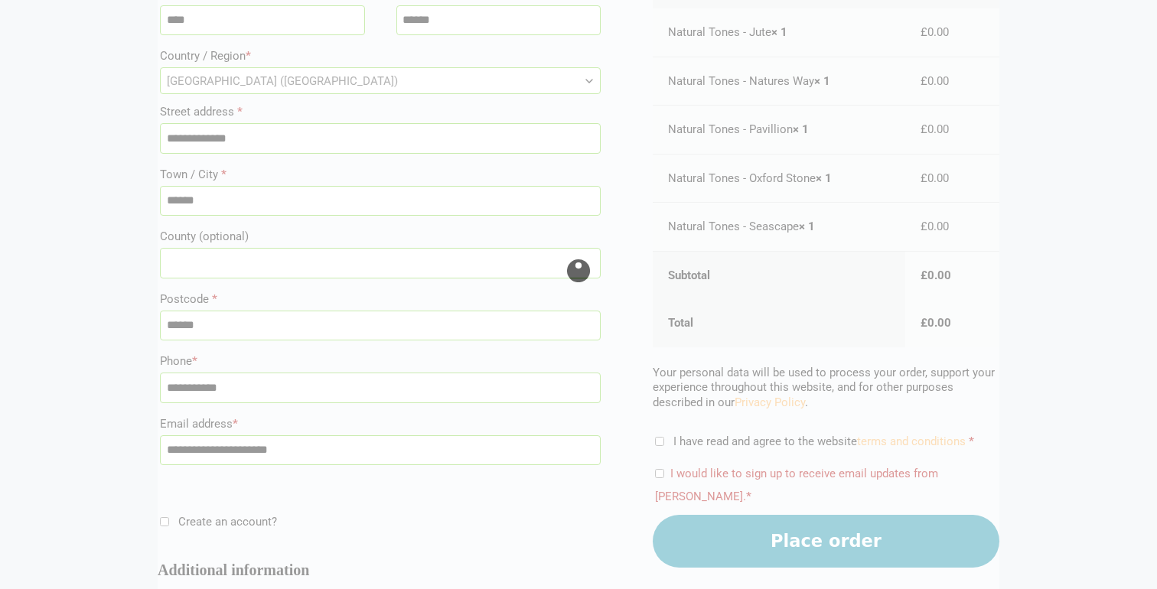
scroll to position [350, 0]
